Goal: Transaction & Acquisition: Purchase product/service

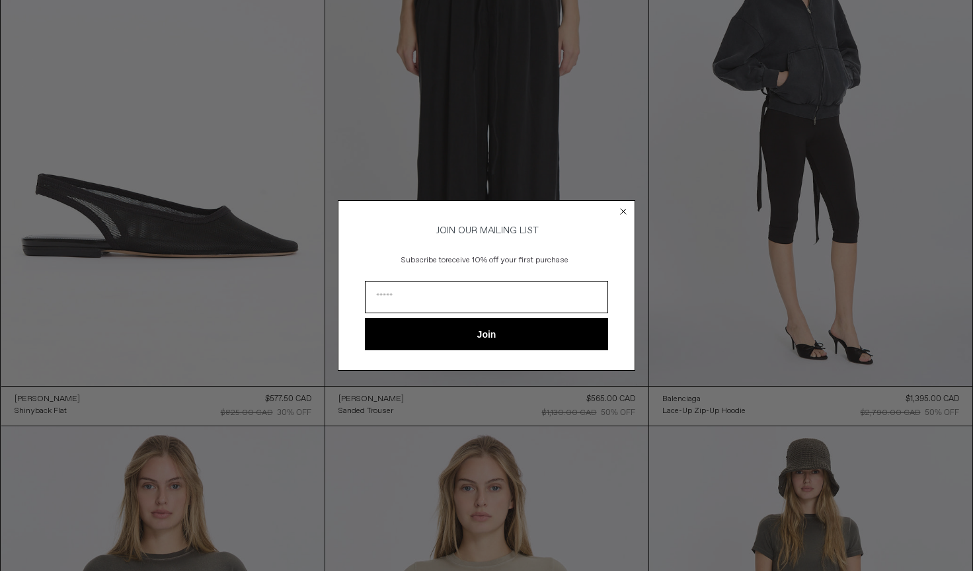
scroll to position [178, 0]
click at [625, 208] on circle "Close dialog" at bounding box center [623, 211] width 13 height 13
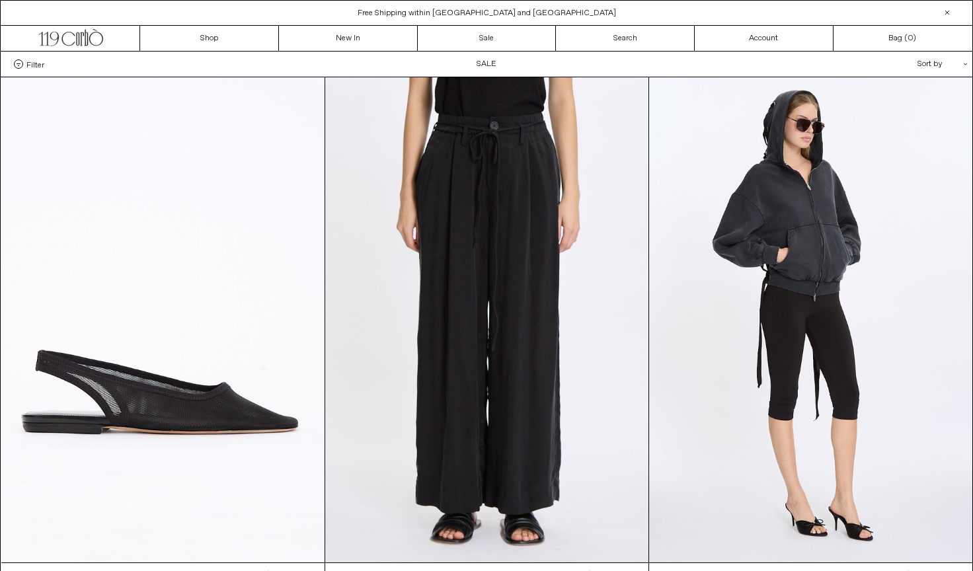
scroll to position [0, 0]
click at [42, 69] on span "Filter" at bounding box center [35, 63] width 18 height 9
click at [0, 0] on select "**********" at bounding box center [0, 0] width 0 height 0
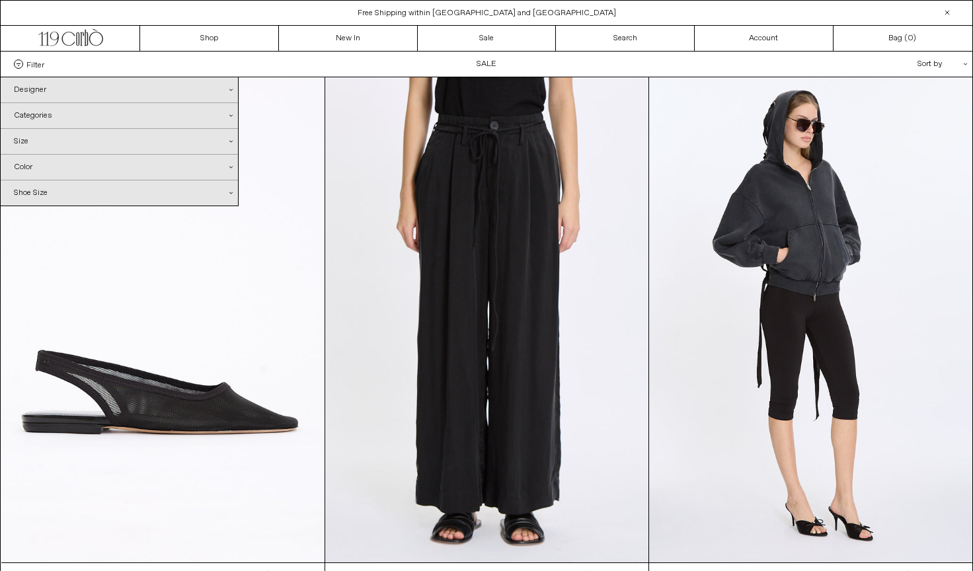
click at [44, 85] on div "Designer .cls-1{fill:#231f20}" at bounding box center [119, 89] width 237 height 25
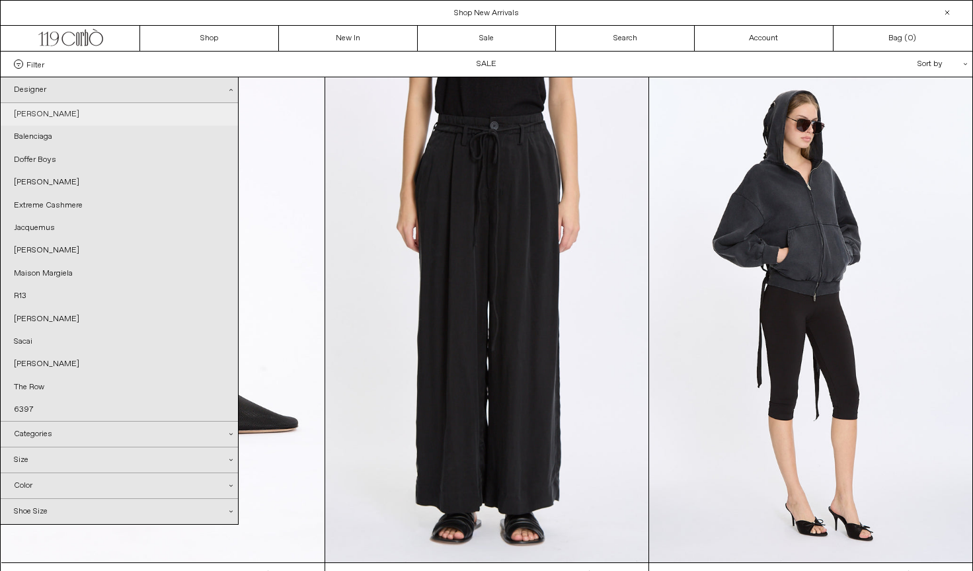
click at [71, 116] on link "[PERSON_NAME]" at bounding box center [119, 114] width 237 height 22
click at [38, 132] on link "Balenciaga" at bounding box center [119, 137] width 237 height 22
click at [34, 179] on link "[PERSON_NAME]" at bounding box center [119, 182] width 237 height 22
click at [36, 230] on link "Jacquemus" at bounding box center [119, 228] width 237 height 22
click at [36, 253] on link "[PERSON_NAME]" at bounding box center [119, 250] width 237 height 22
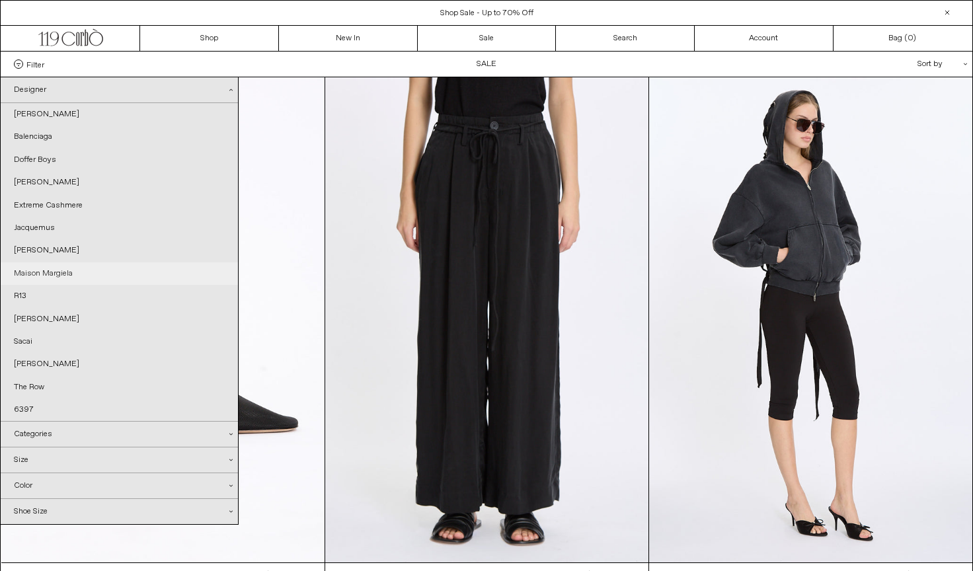
click at [28, 272] on link "Maison Margiela" at bounding box center [119, 273] width 237 height 22
click at [22, 314] on link "[PERSON_NAME]" at bounding box center [119, 319] width 237 height 22
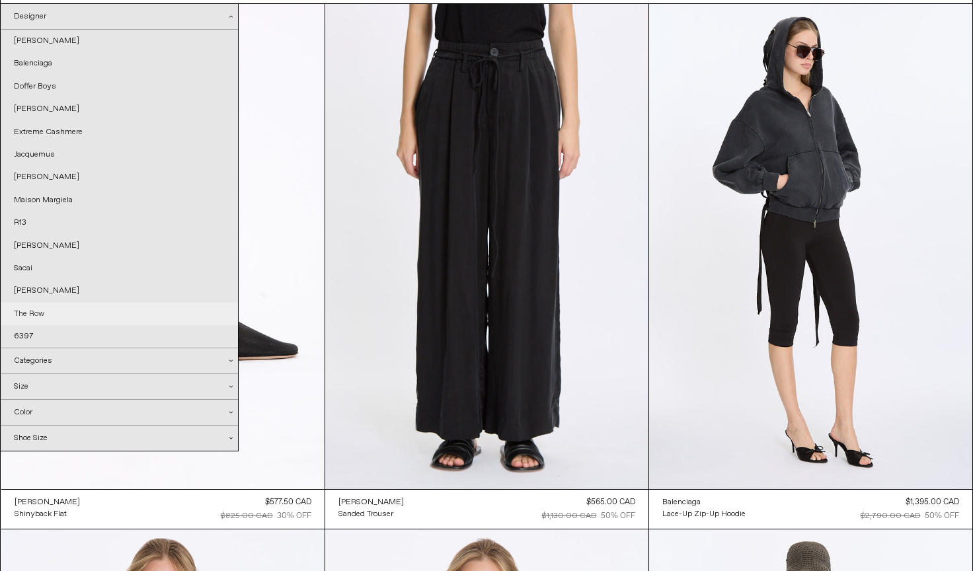
scroll to position [99, 0]
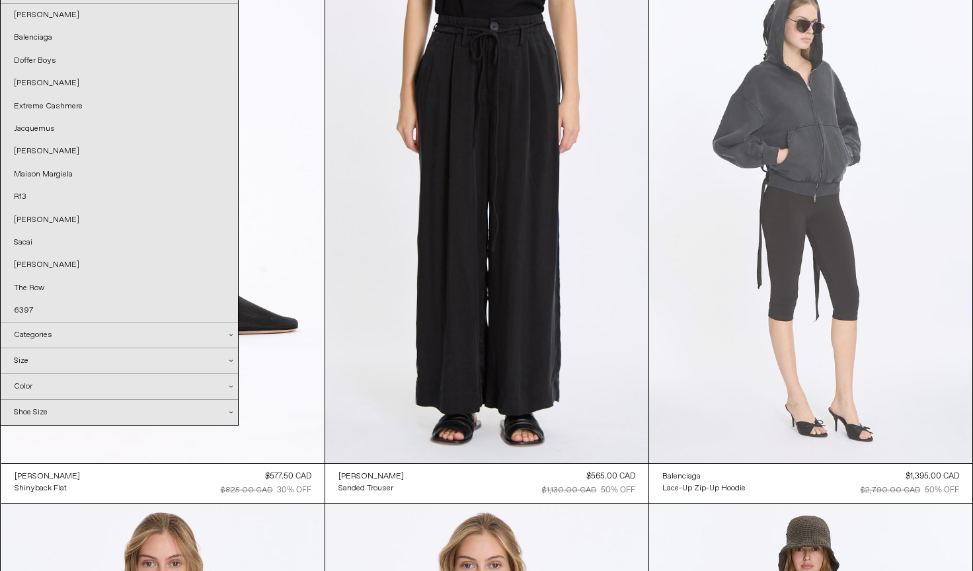
click at [807, 177] on at bounding box center [810, 220] width 323 height 485
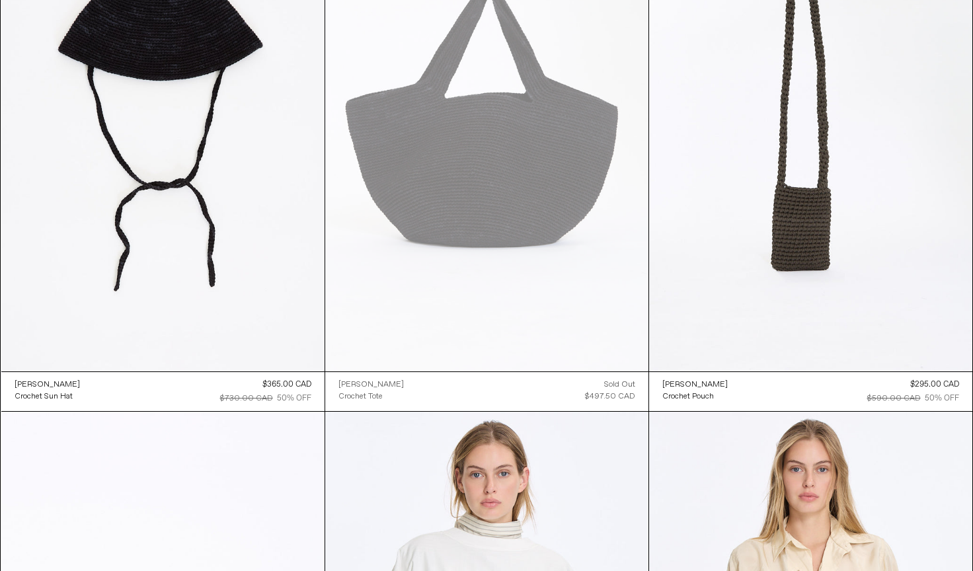
scroll to position [1790, 0]
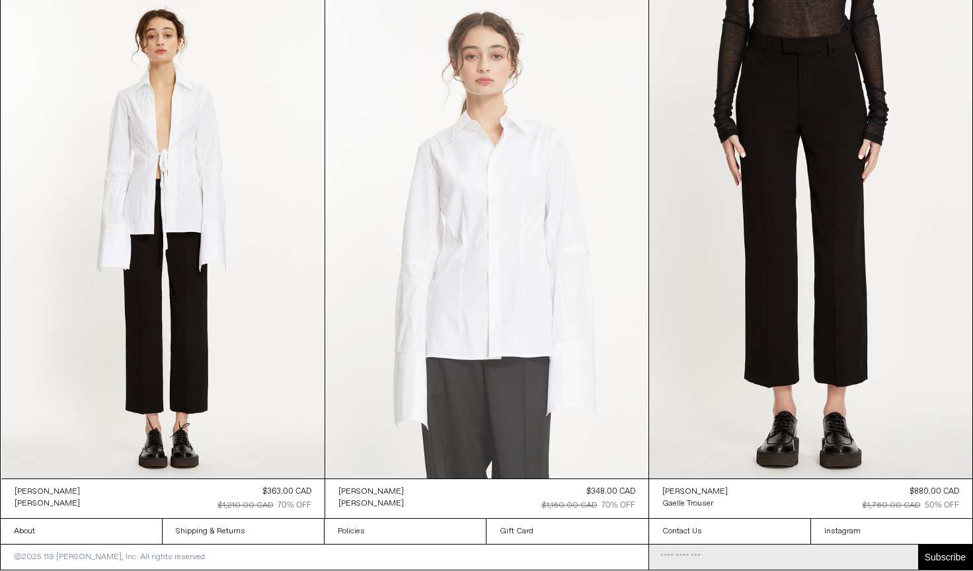
scroll to position [609, 0]
click at [492, 227] on at bounding box center [486, 236] width 323 height 485
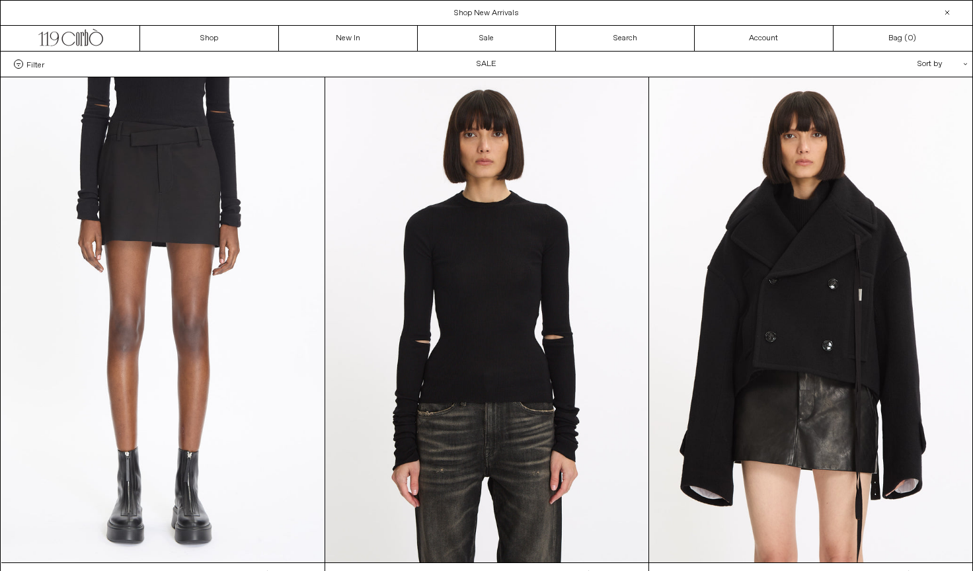
scroll to position [0, 0]
click at [480, 65] on div "Filter Designer .cls-1{fill:#231f20} Ann Demeulemeester Balenciaga Doffer Boys" at bounding box center [487, 64] width 972 height 25
click at [33, 63] on span "Filter" at bounding box center [35, 63] width 18 height 9
click at [0, 0] on select "**********" at bounding box center [0, 0] width 0 height 0
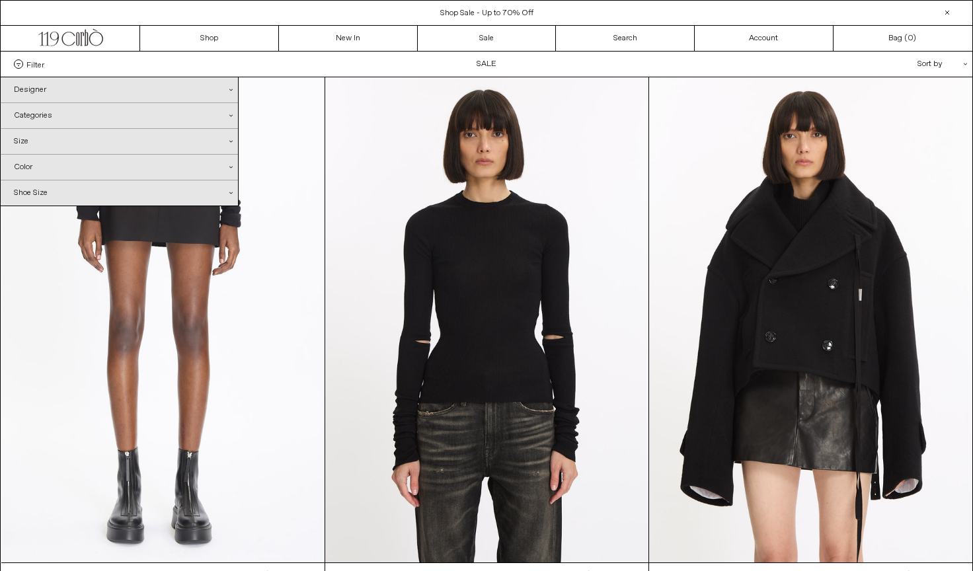
click at [30, 91] on div "Designer .cls-1{fill:#231f20}" at bounding box center [119, 89] width 237 height 25
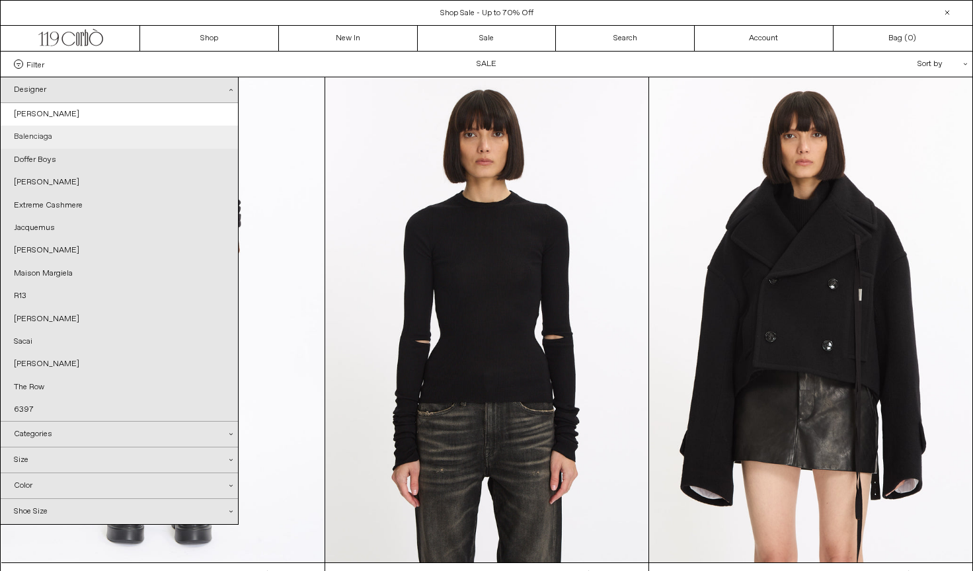
click at [67, 139] on link "Balenciaga" at bounding box center [119, 137] width 237 height 22
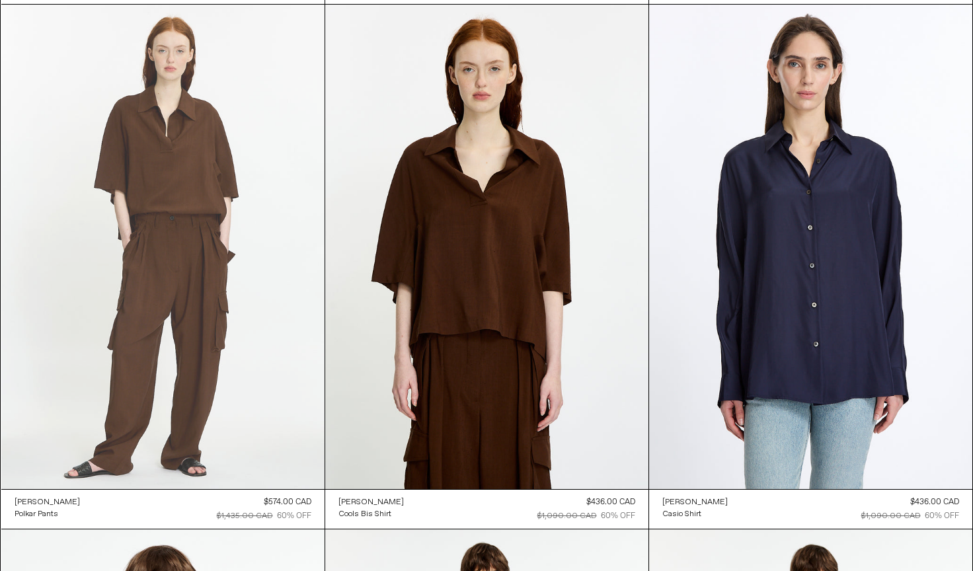
scroll to position [1661, 0]
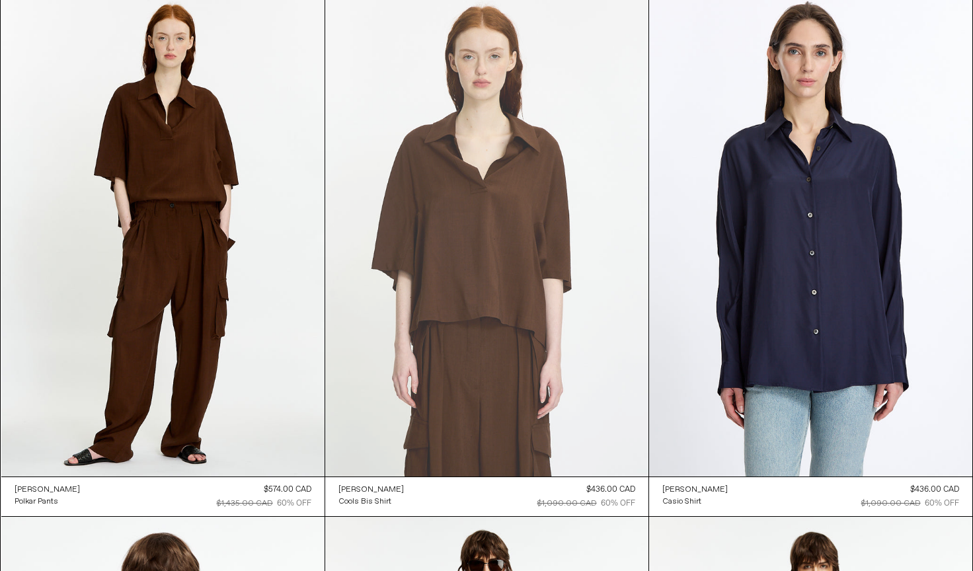
click at [467, 225] on at bounding box center [486, 234] width 323 height 485
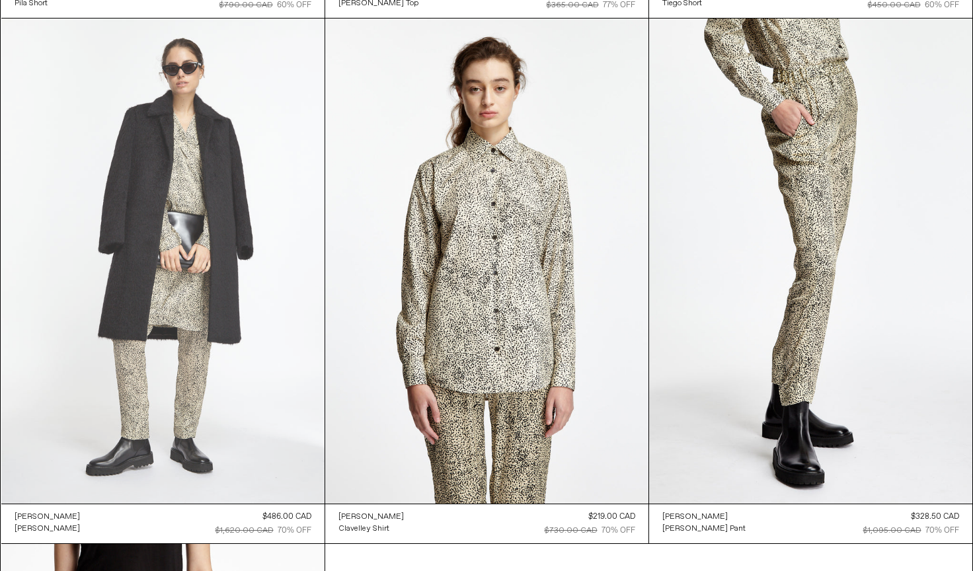
scroll to position [3633, 0]
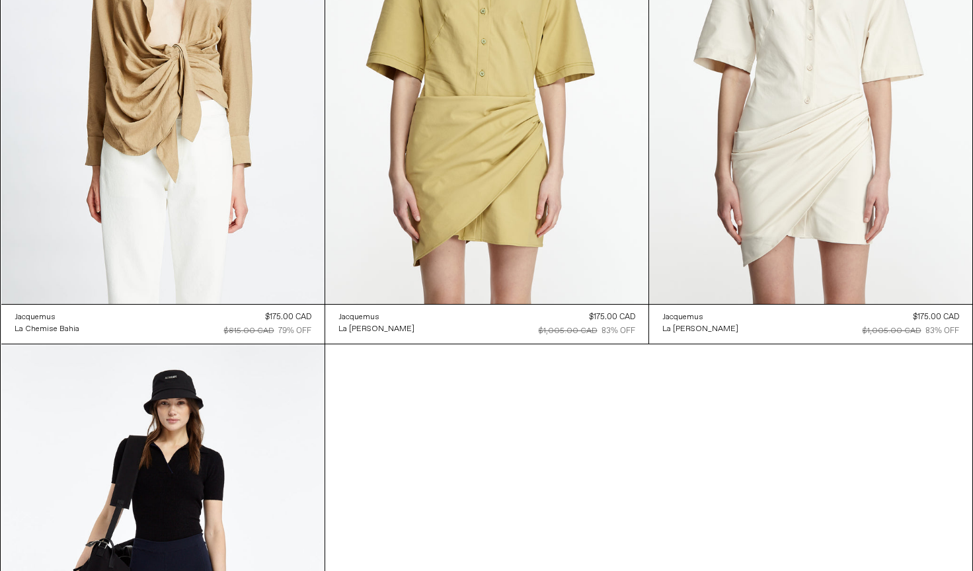
scroll to position [3, 0]
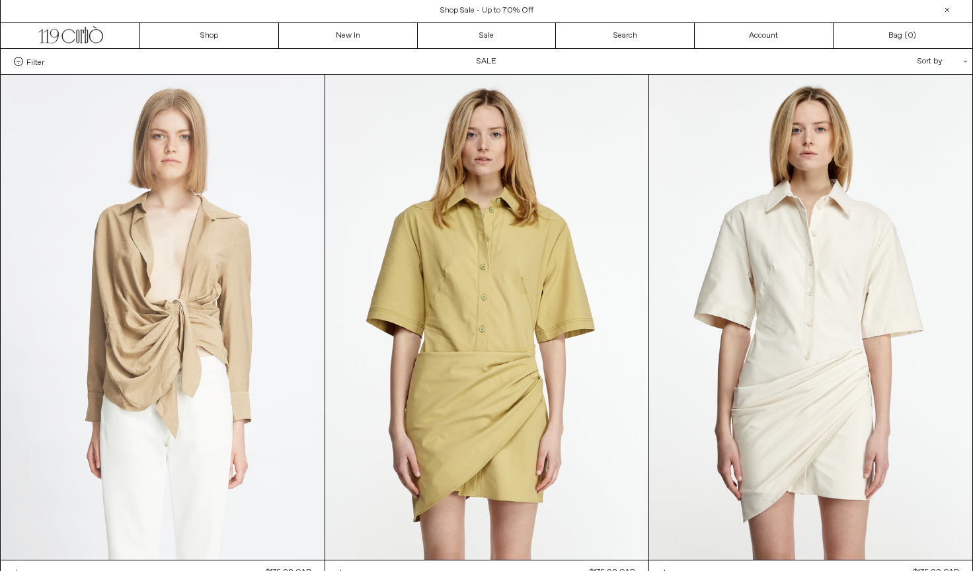
click at [141, 260] on at bounding box center [162, 317] width 323 height 485
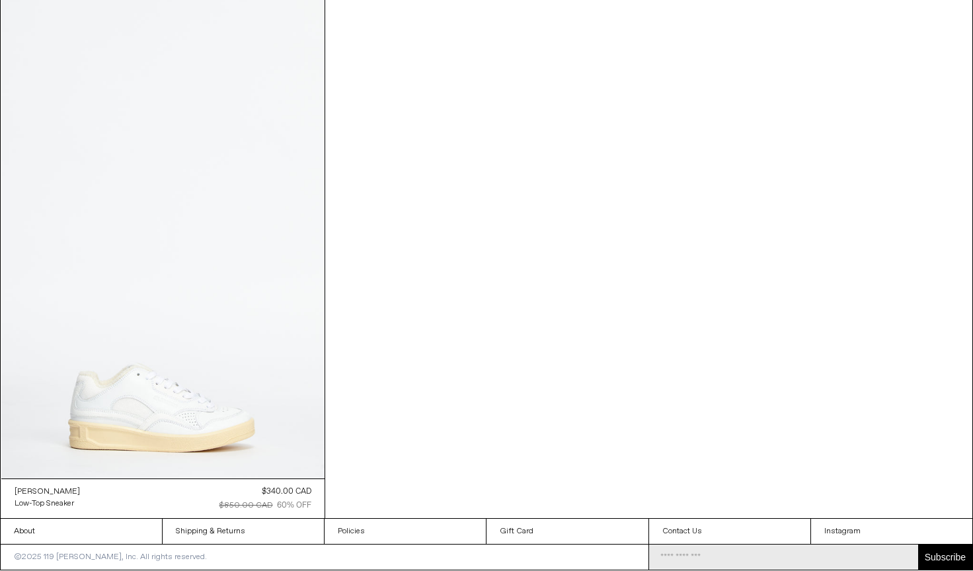
scroll to position [2710, 0]
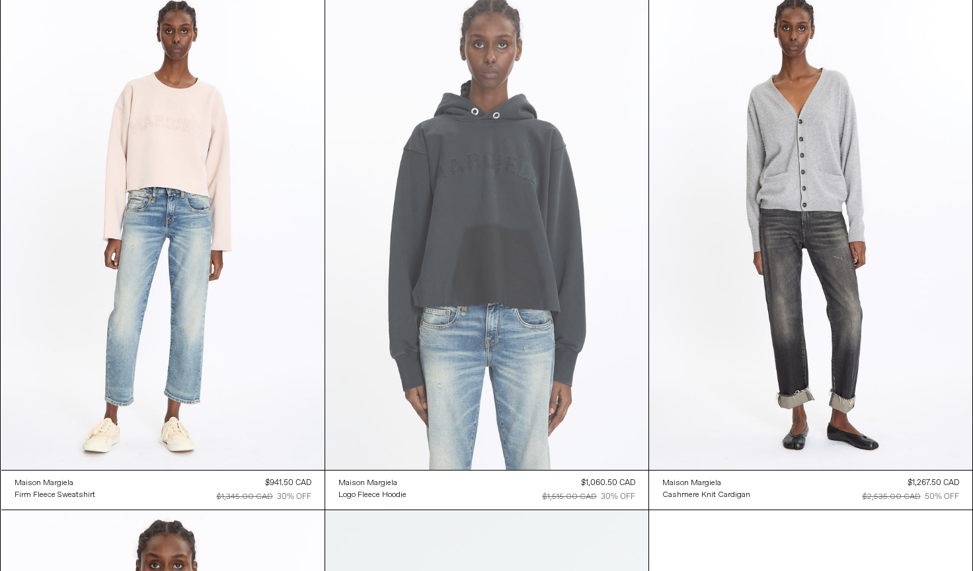
scroll to position [1083, 0]
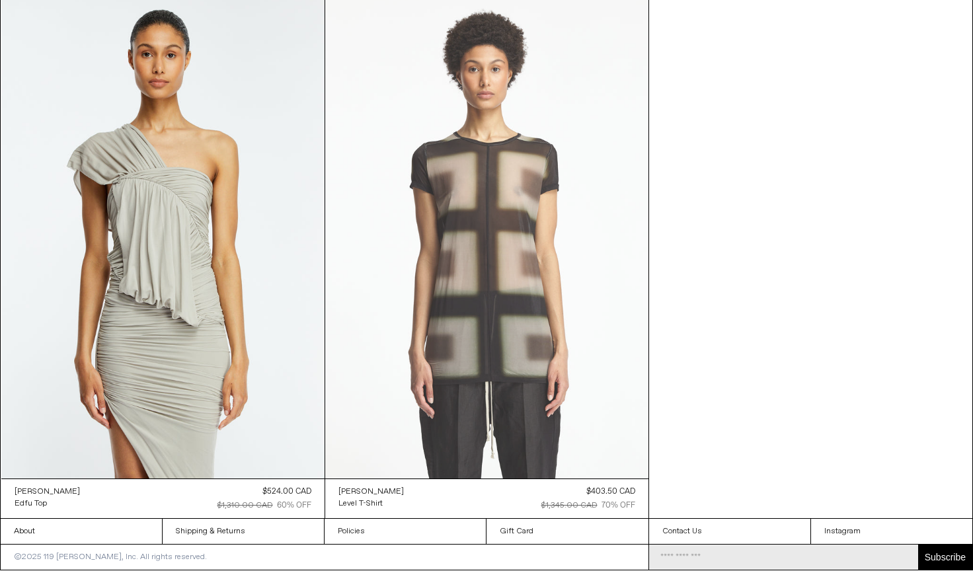
scroll to position [2710, 0]
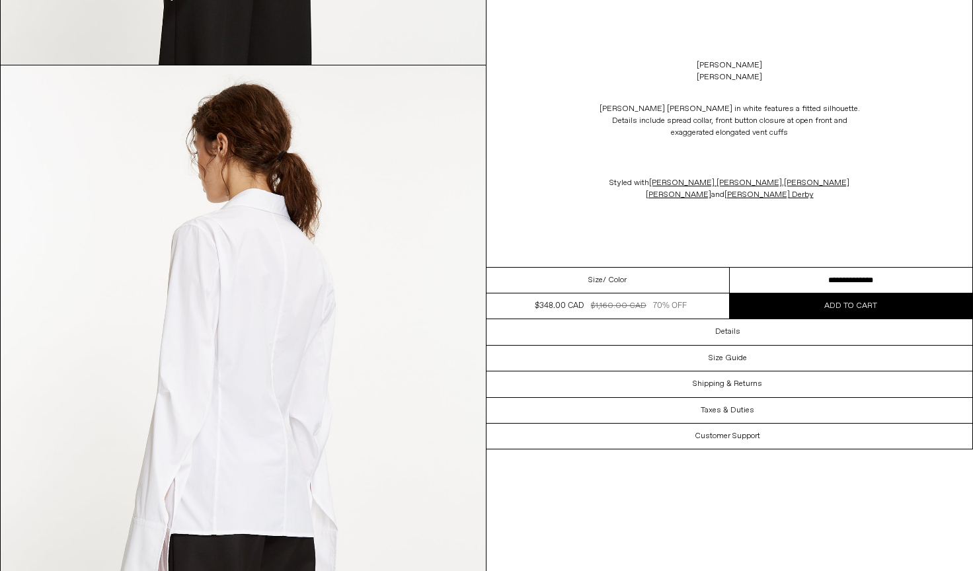
scroll to position [1986, 0]
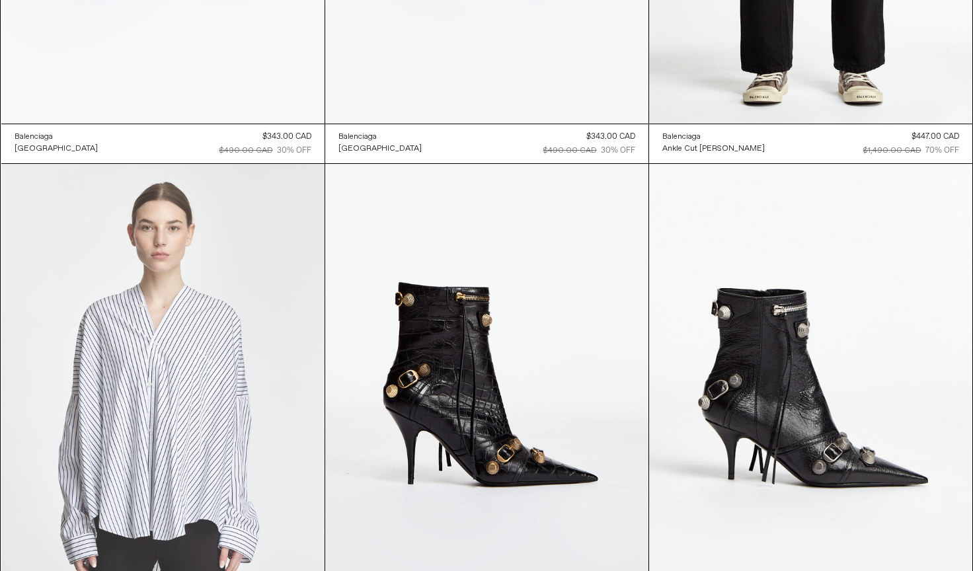
scroll to position [3883, 0]
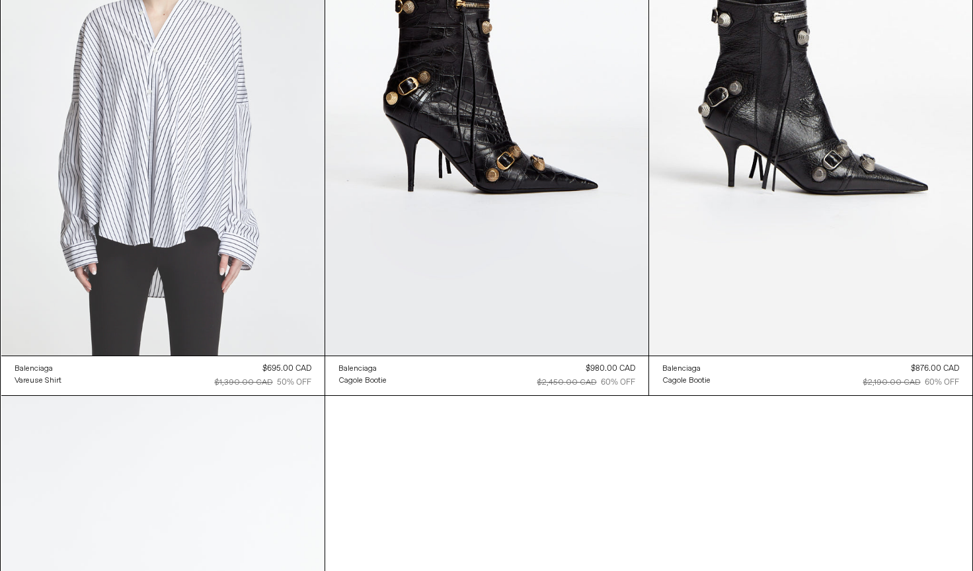
click at [174, 168] on at bounding box center [162, 113] width 323 height 485
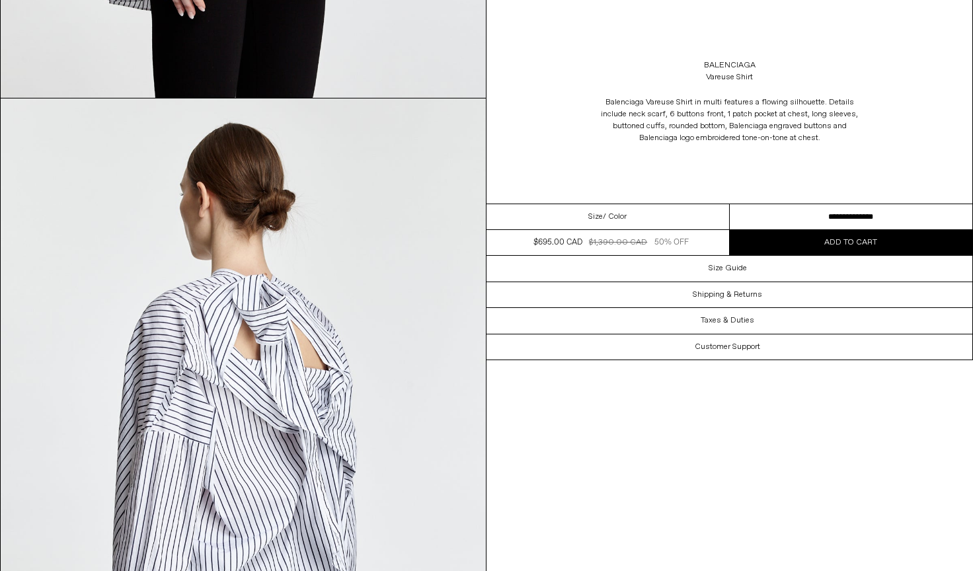
scroll to position [1700, 0]
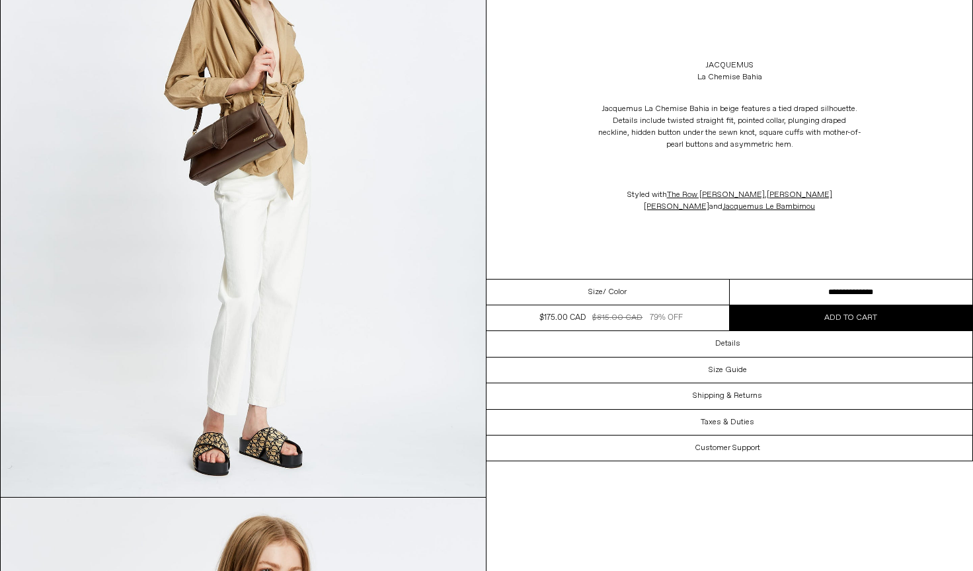
scroll to position [1385, 0]
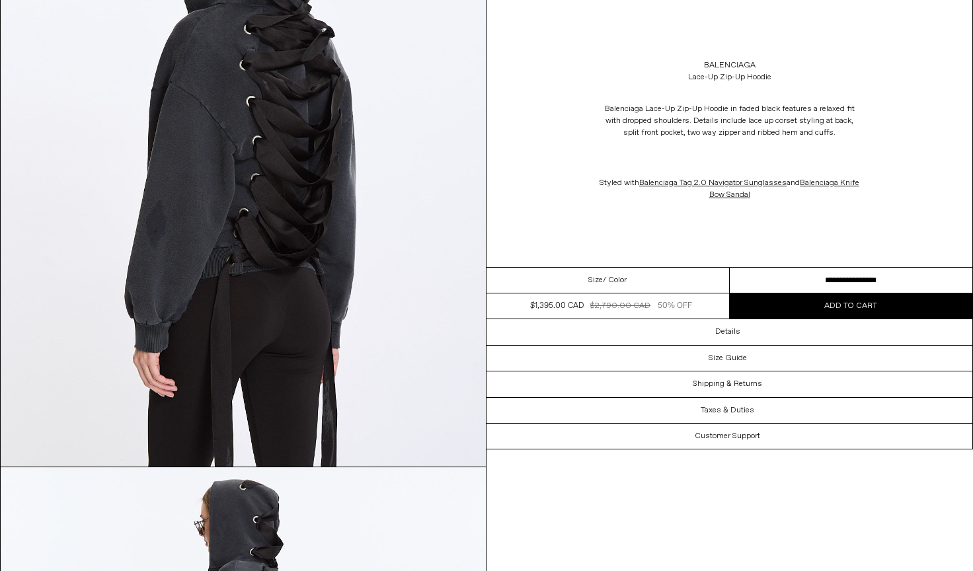
scroll to position [2548, 0]
